Goal: Find specific page/section: Find specific page/section

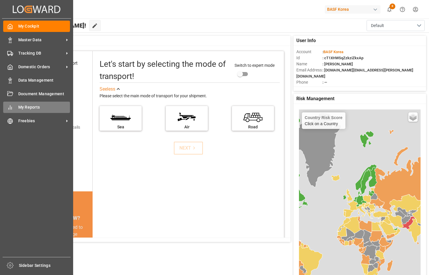
click at [11, 110] on icon at bounding box center [10, 108] width 6 height 6
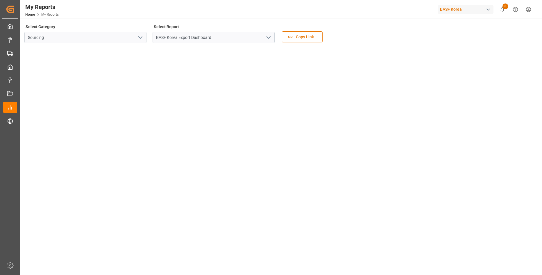
drag, startPoint x: 455, startPoint y: 130, endPoint x: 423, endPoint y: 138, distance: 32.6
click at [429, 130] on tableau-viz at bounding box center [280, 270] width 511 height 444
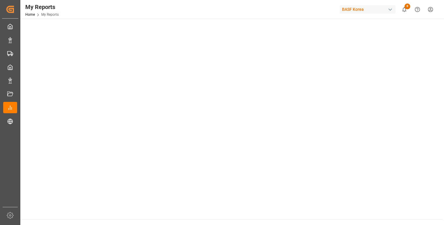
scroll to position [293, 0]
